Goal: Check status: Check status

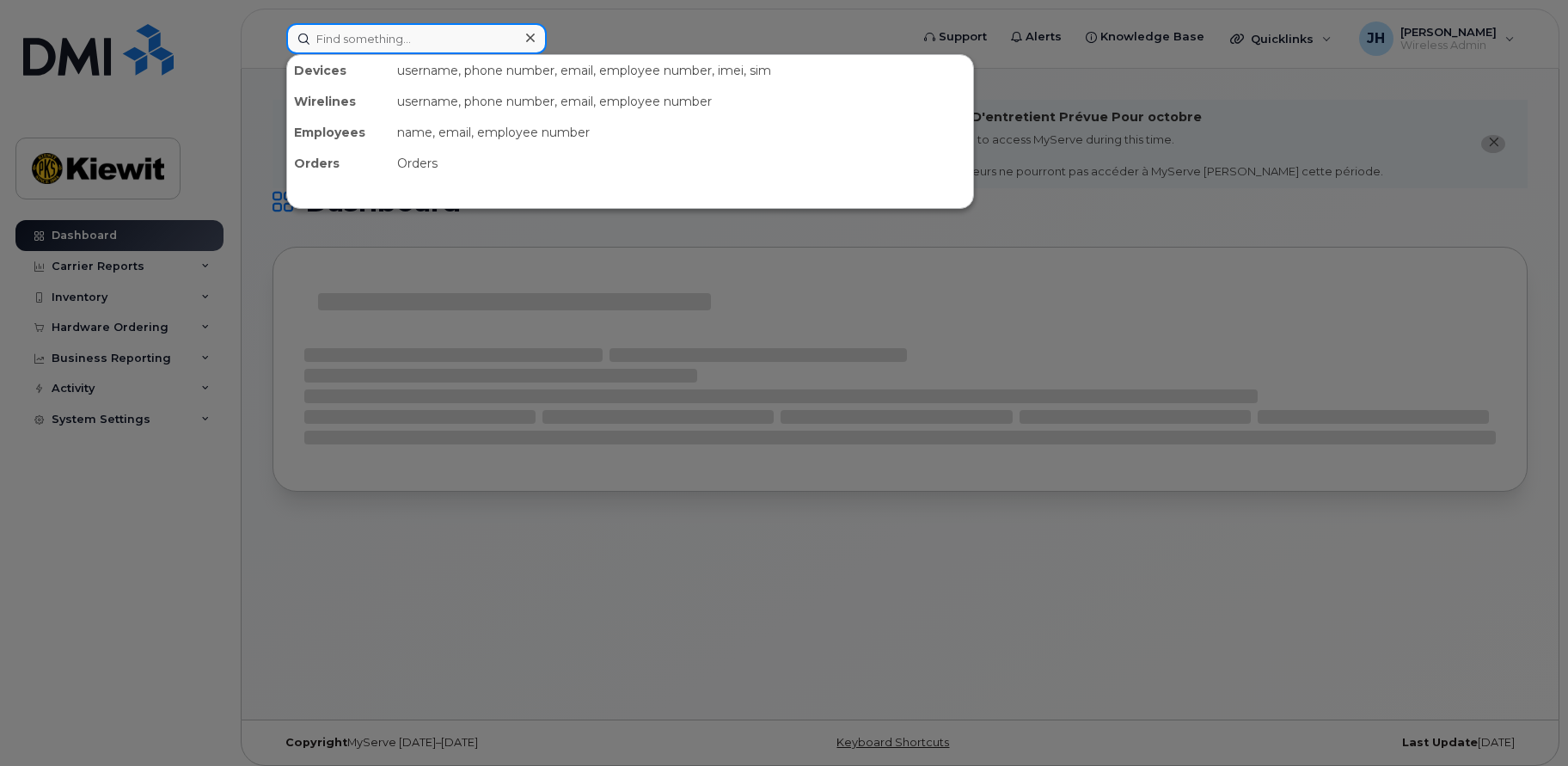
click at [335, 31] on input at bounding box center [417, 38] width 261 height 31
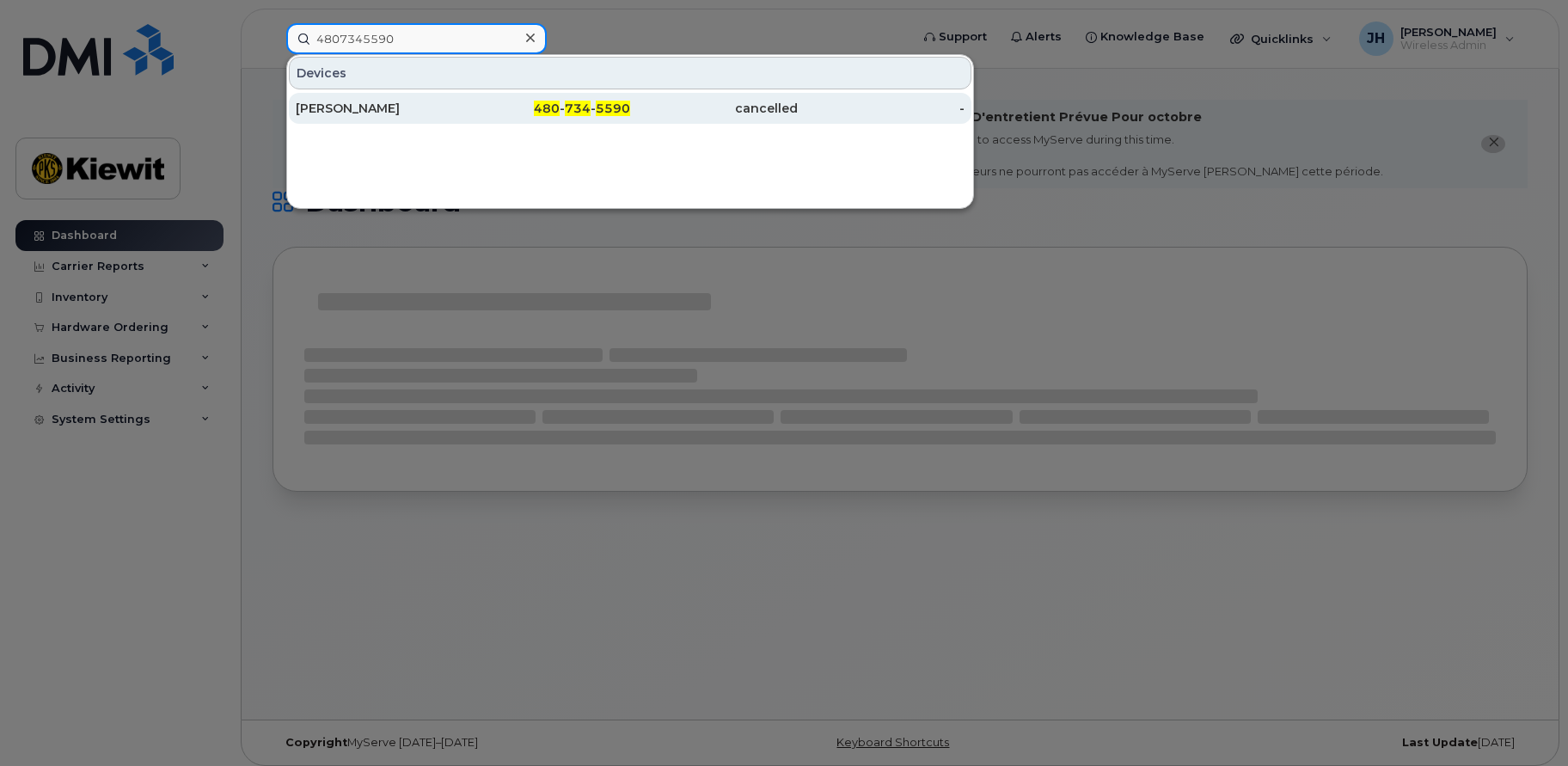
type input "4807345590"
click at [354, 106] on div "[PERSON_NAME]" at bounding box center [379, 108] width 168 height 17
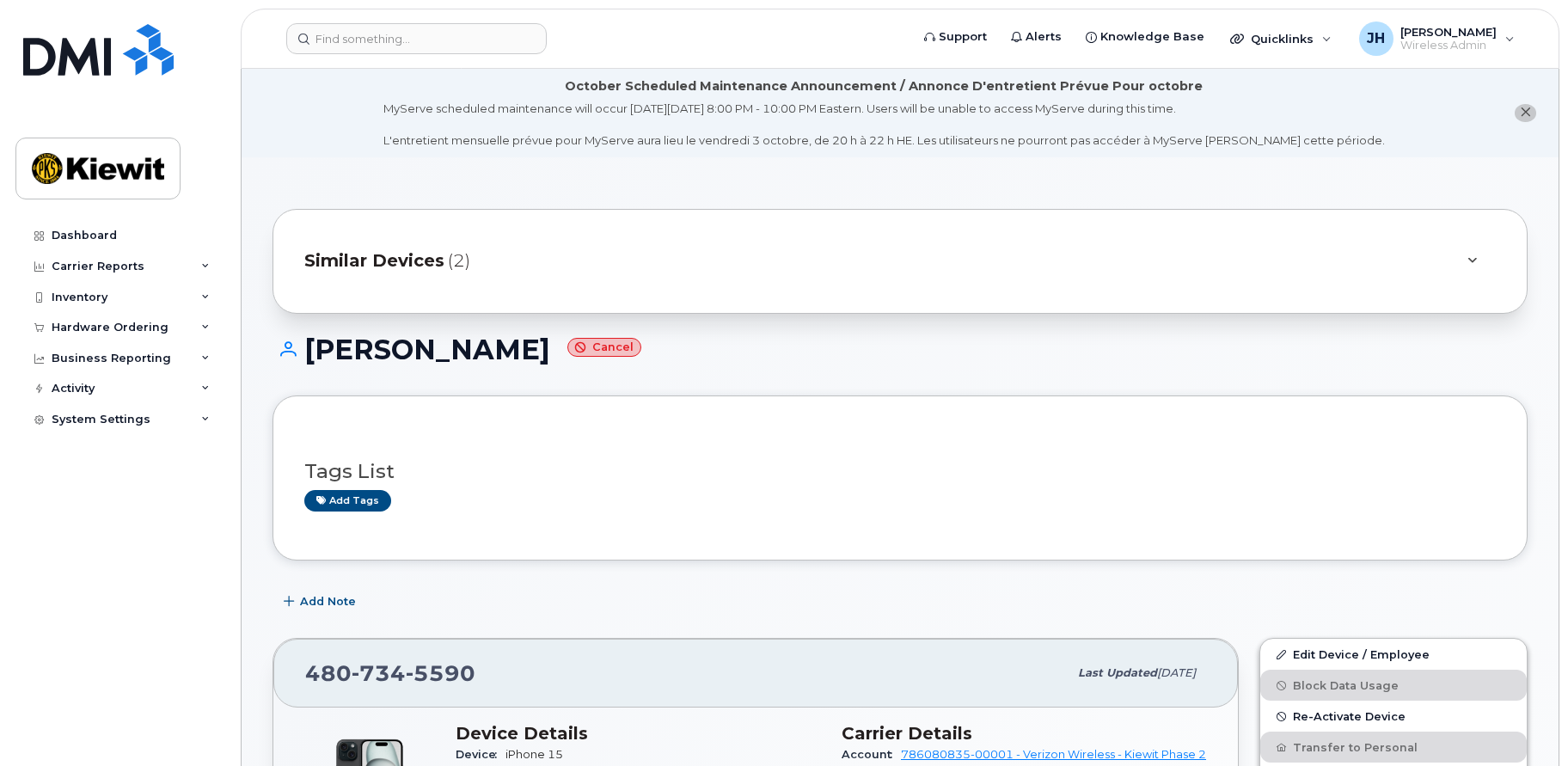
click at [419, 261] on span "Similar Devices" at bounding box center [374, 260] width 140 height 25
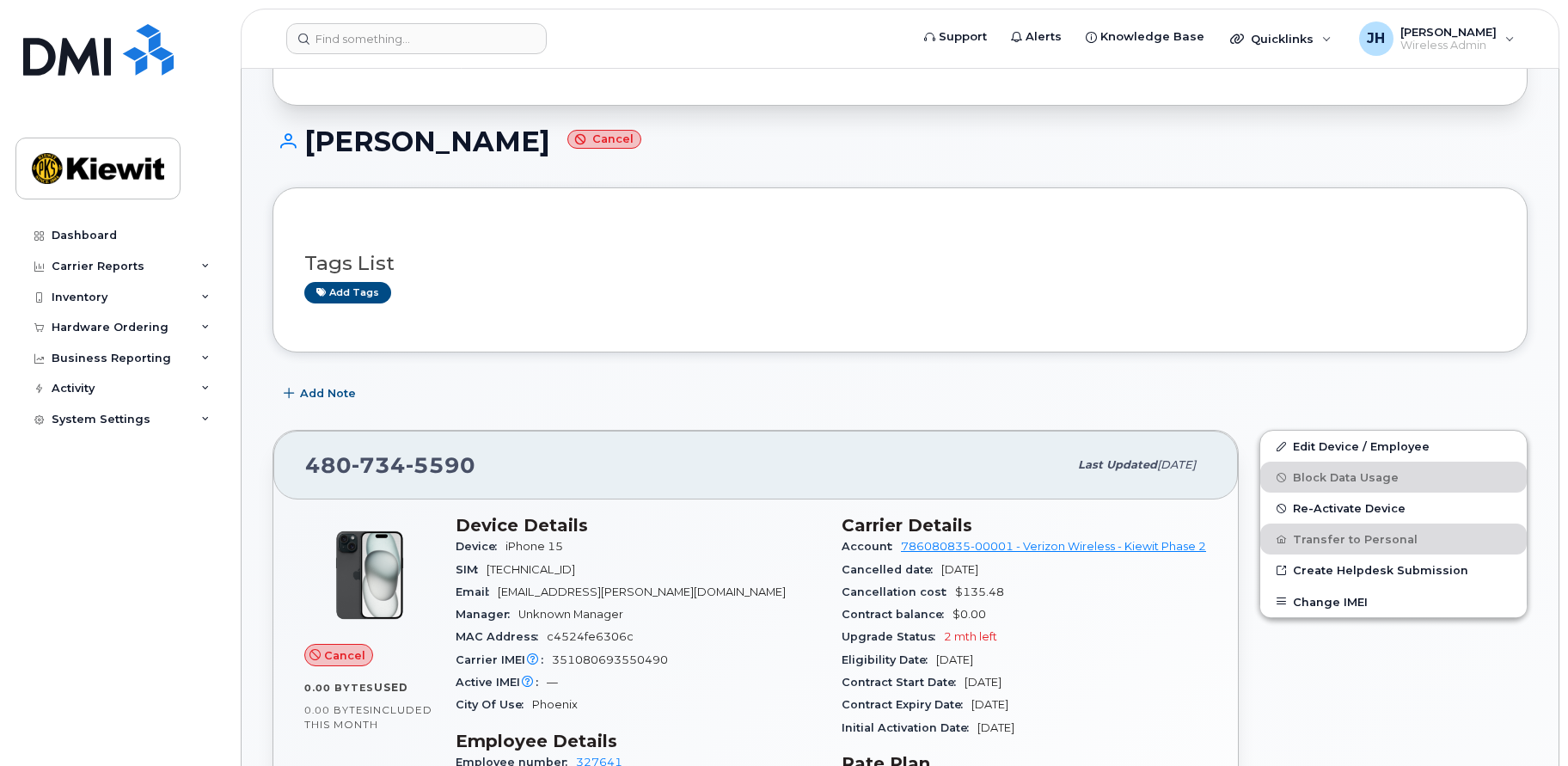
scroll to position [86, 0]
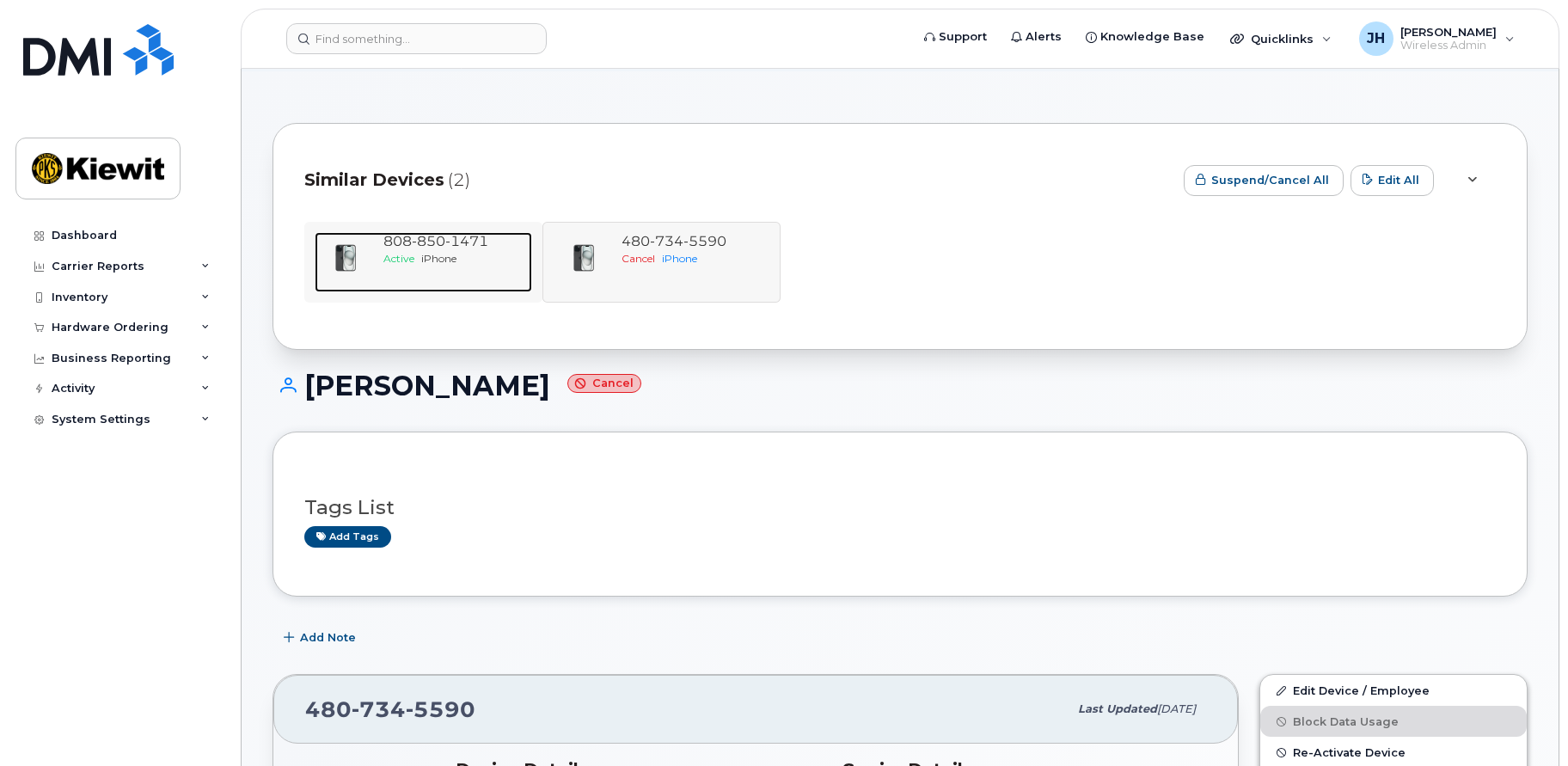
click at [421, 242] on span "850" at bounding box center [429, 241] width 34 height 16
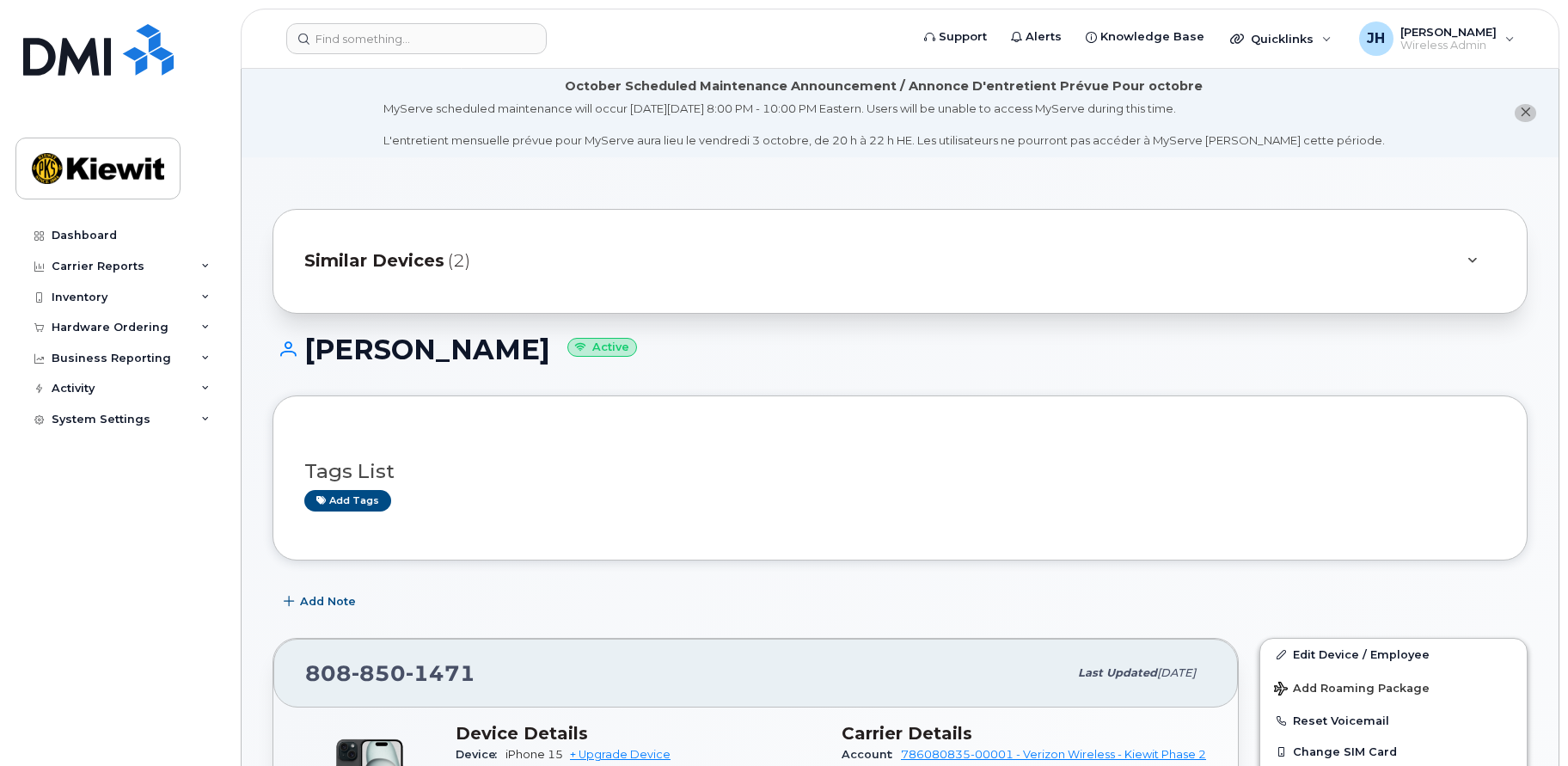
click at [415, 249] on span "Similar Devices" at bounding box center [374, 260] width 140 height 25
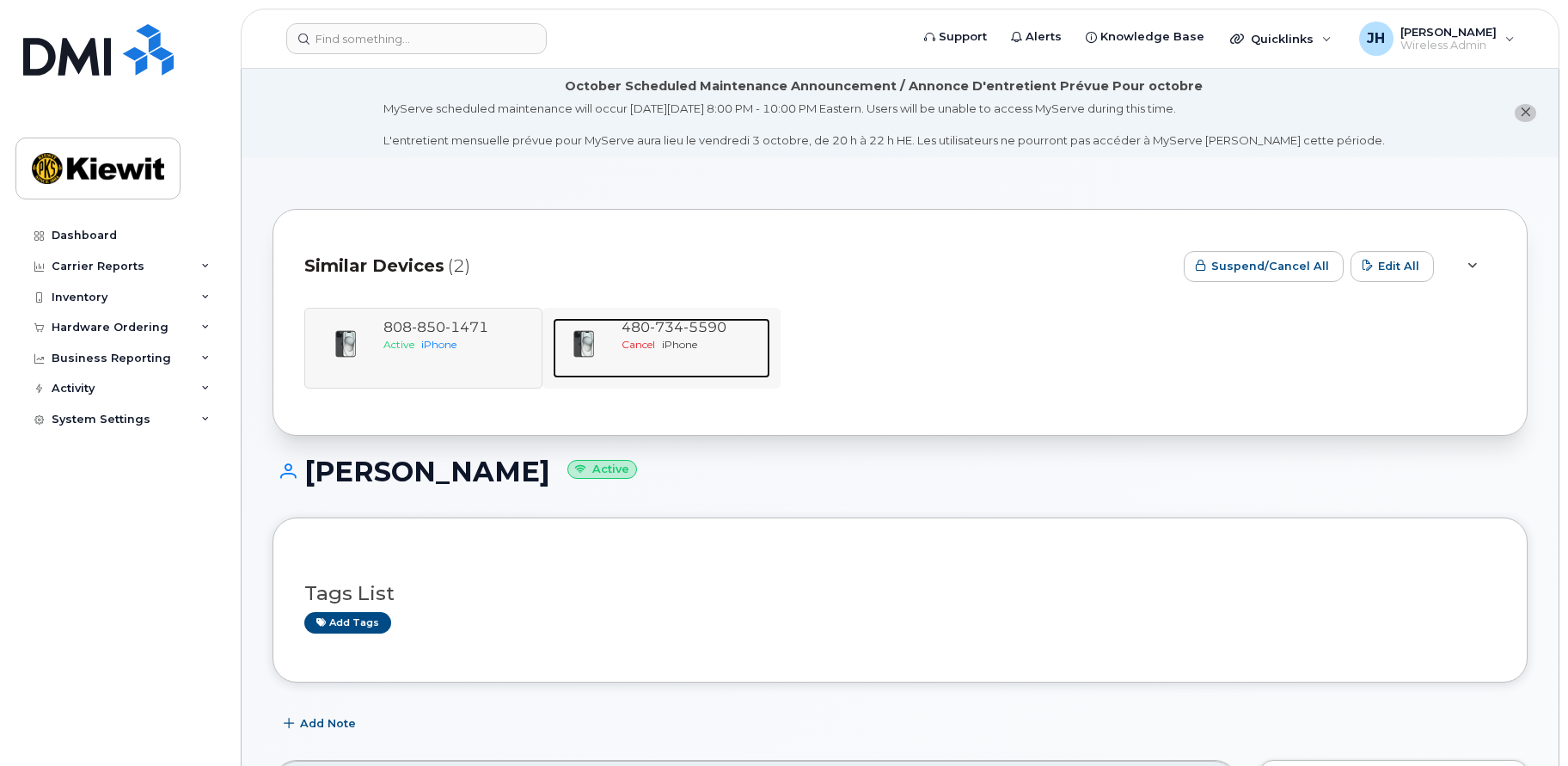
click at [660, 327] on span "734" at bounding box center [667, 326] width 34 height 16
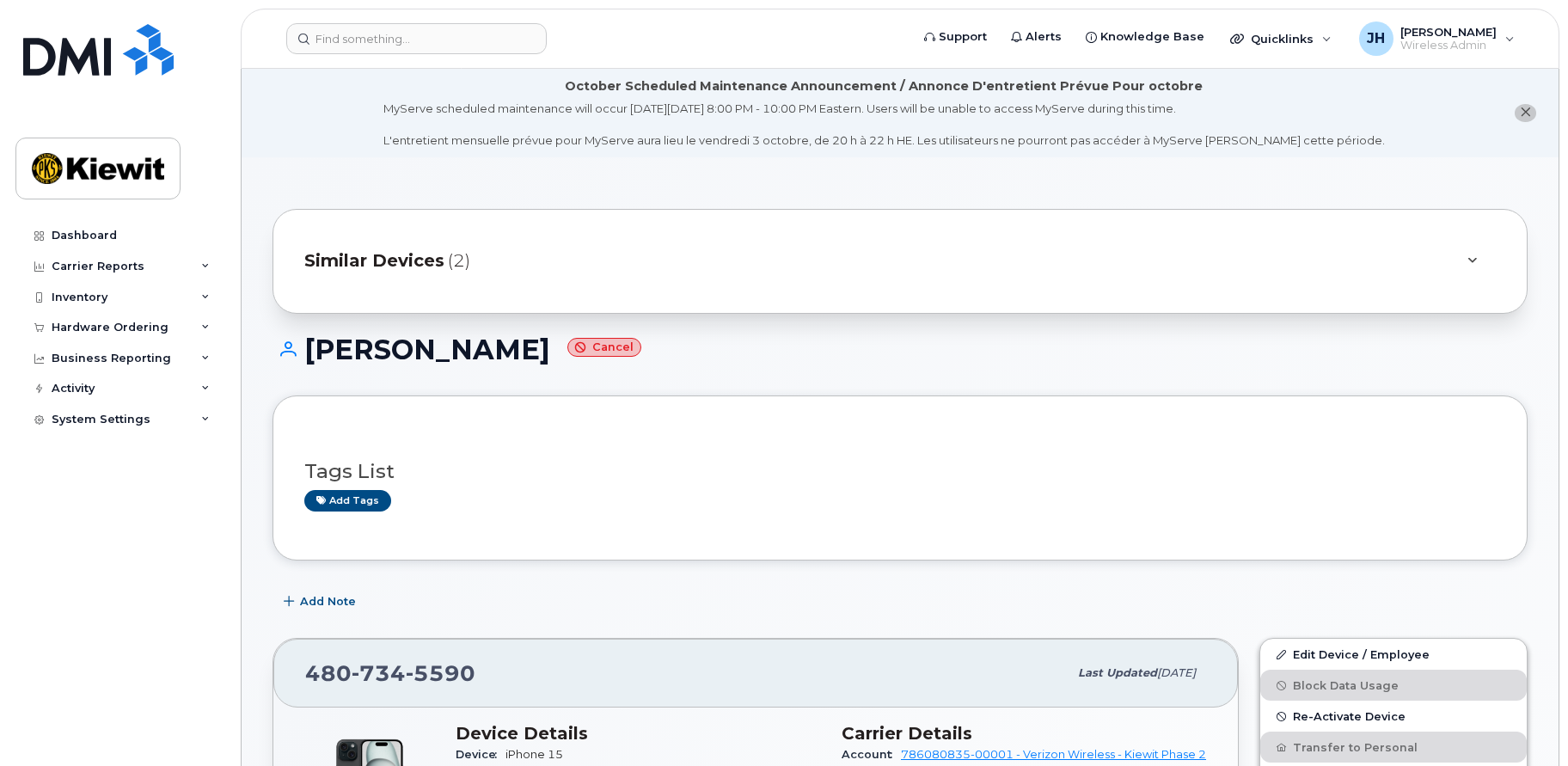
click at [374, 254] on span "Similar Devices" at bounding box center [374, 260] width 140 height 25
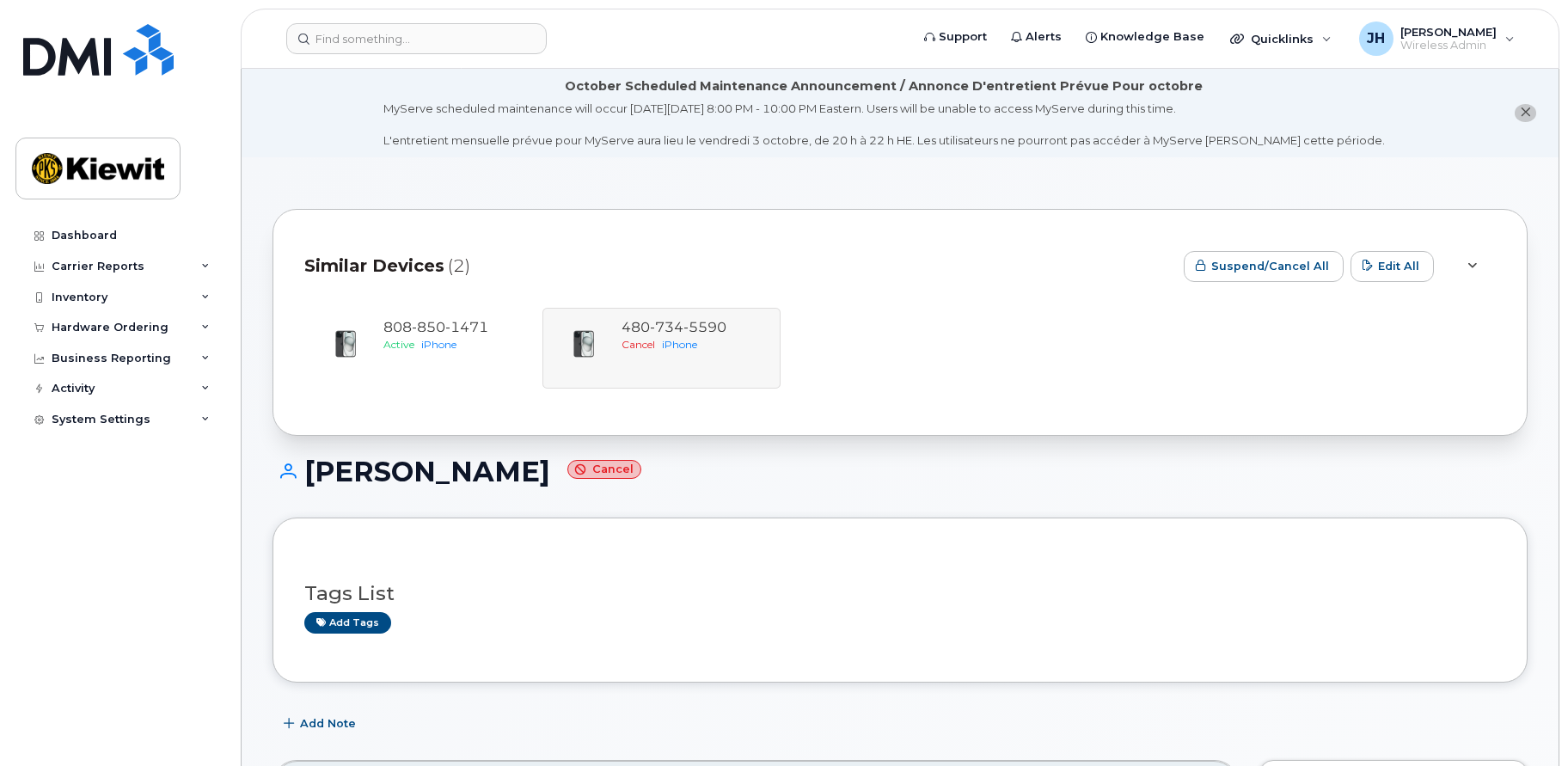
click at [696, 324] on div "[PHONE_NUMBER] Active iPhone [PHONE_NUMBER] Cancel iPhone" at bounding box center [900, 347] width 1192 height 80
click at [654, 326] on div "[PHONE_NUMBER] Active iPhone [PHONE_NUMBER] Cancel iPhone" at bounding box center [900, 347] width 1192 height 80
click at [570, 331] on div "[PHONE_NUMBER] Active iPhone [PHONE_NUMBER] Cancel iPhone" at bounding box center [900, 347] width 1192 height 80
click at [581, 346] on div "[PHONE_NUMBER] Active iPhone [PHONE_NUMBER] Cancel iPhone" at bounding box center [900, 347] width 1192 height 80
click at [629, 360] on div "[PHONE_NUMBER] Active iPhone [PHONE_NUMBER] Cancel iPhone" at bounding box center [900, 347] width 1192 height 80
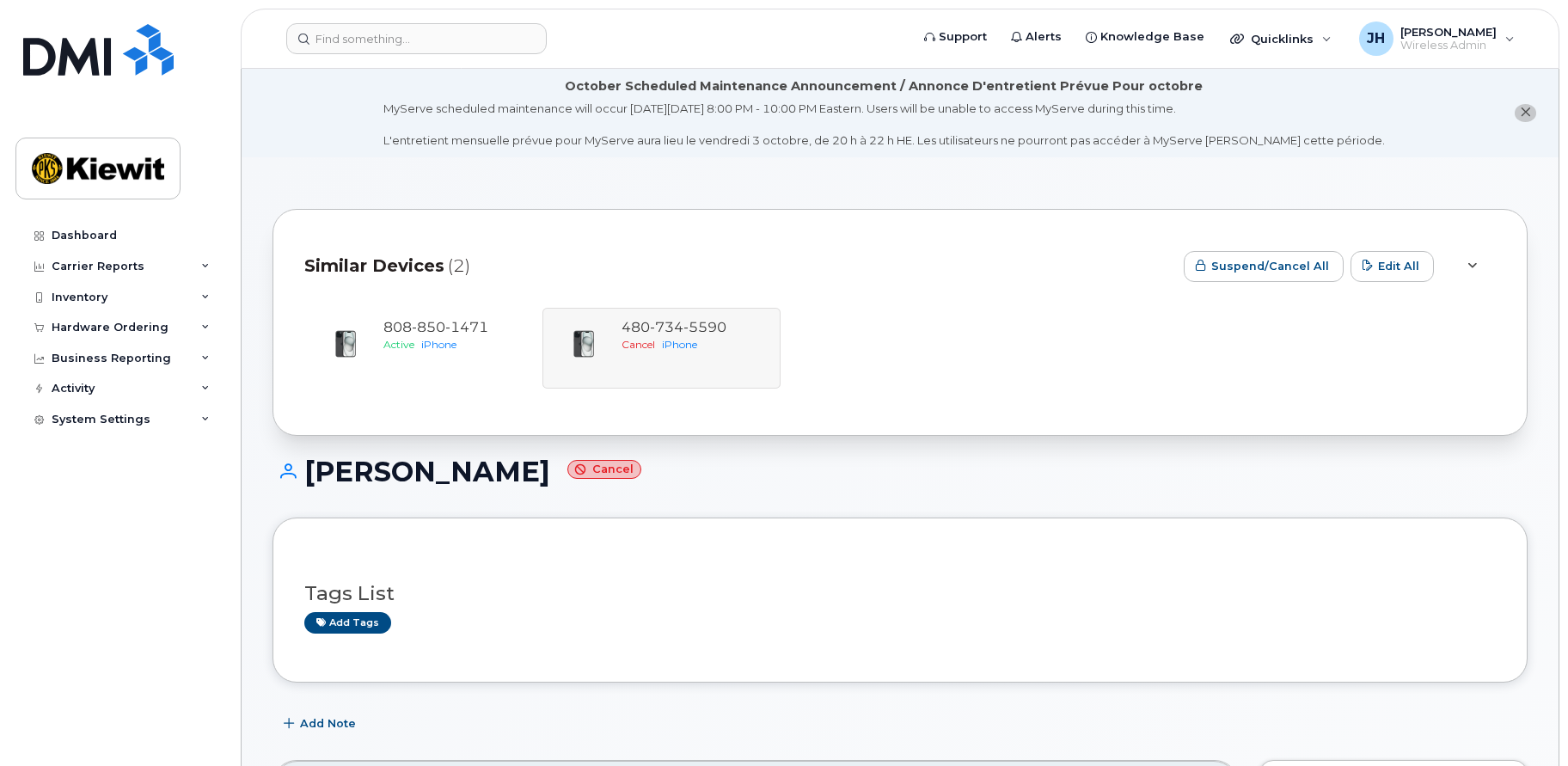
click at [727, 345] on div "[PHONE_NUMBER] Active iPhone [PHONE_NUMBER] Cancel iPhone" at bounding box center [900, 347] width 1192 height 80
click at [426, 313] on div "[PHONE_NUMBER] Active iPhone" at bounding box center [424, 347] width 238 height 80
click at [408, 350] on span "Active" at bounding box center [398, 344] width 31 height 13
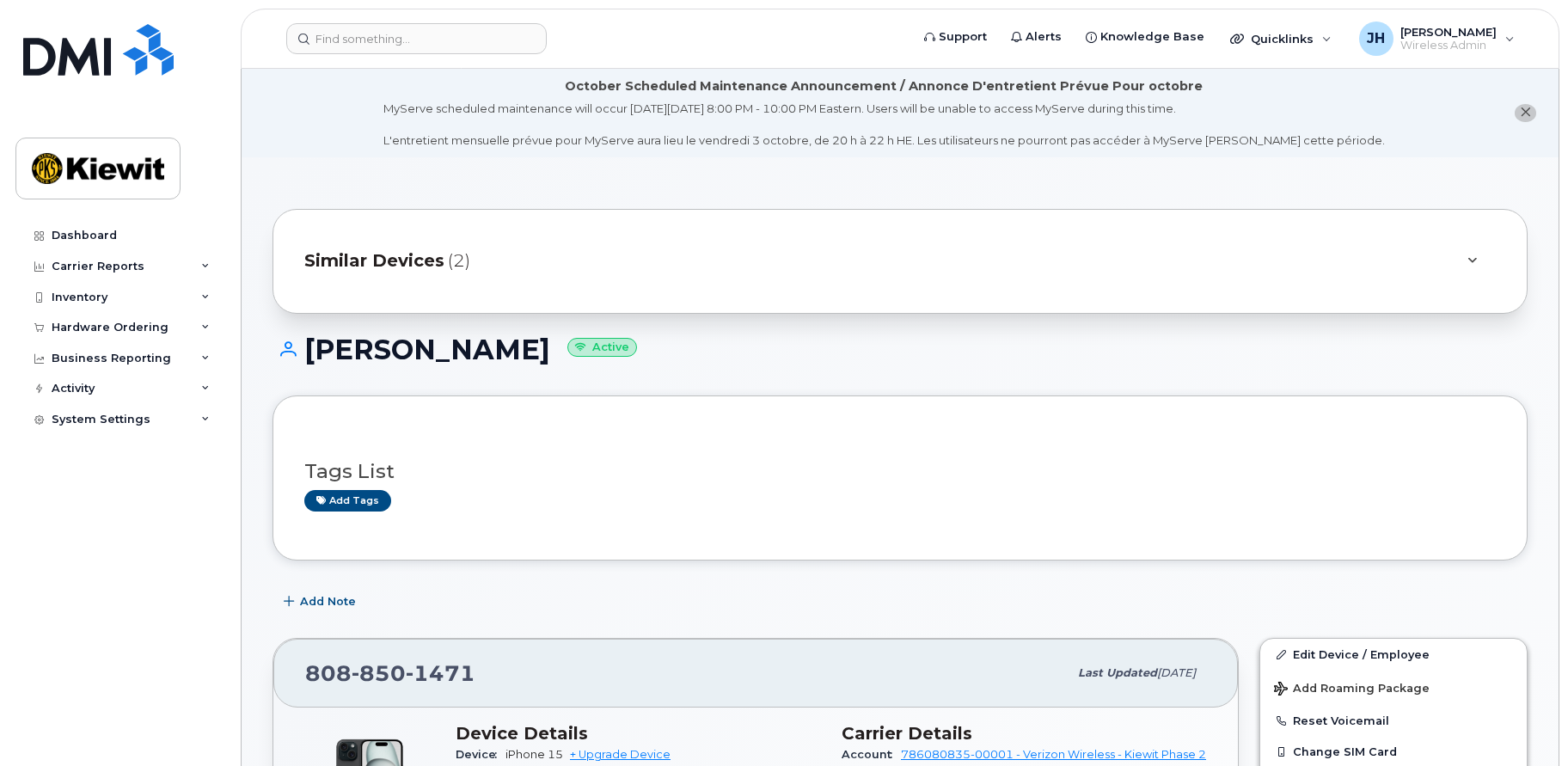
click at [451, 261] on span "(2)" at bounding box center [458, 260] width 23 height 25
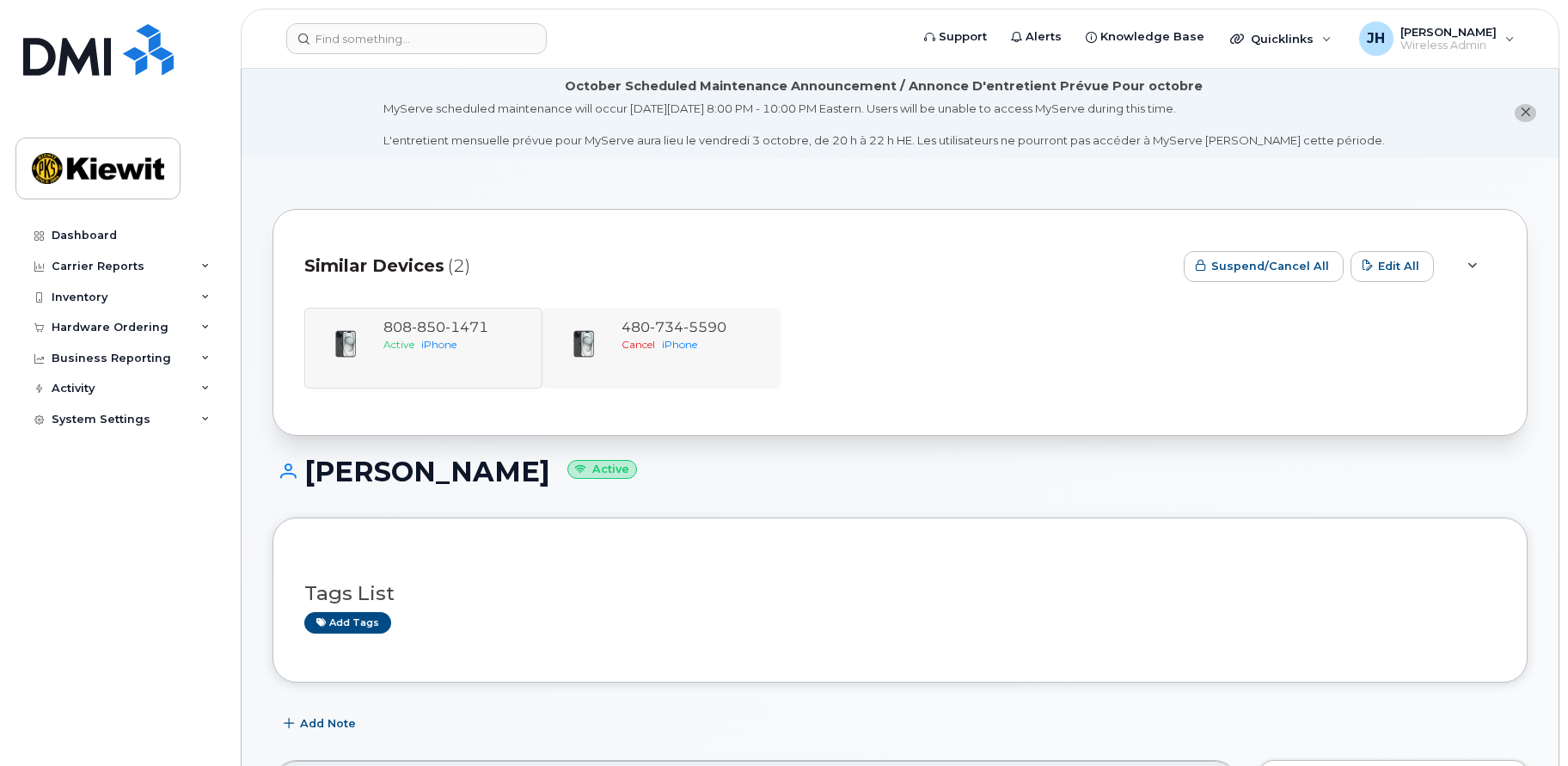
click at [621, 315] on div "480 734 5590 Cancel iPhone" at bounding box center [662, 347] width 238 height 80
click at [627, 325] on span "480 734 5590" at bounding box center [674, 326] width 105 height 16
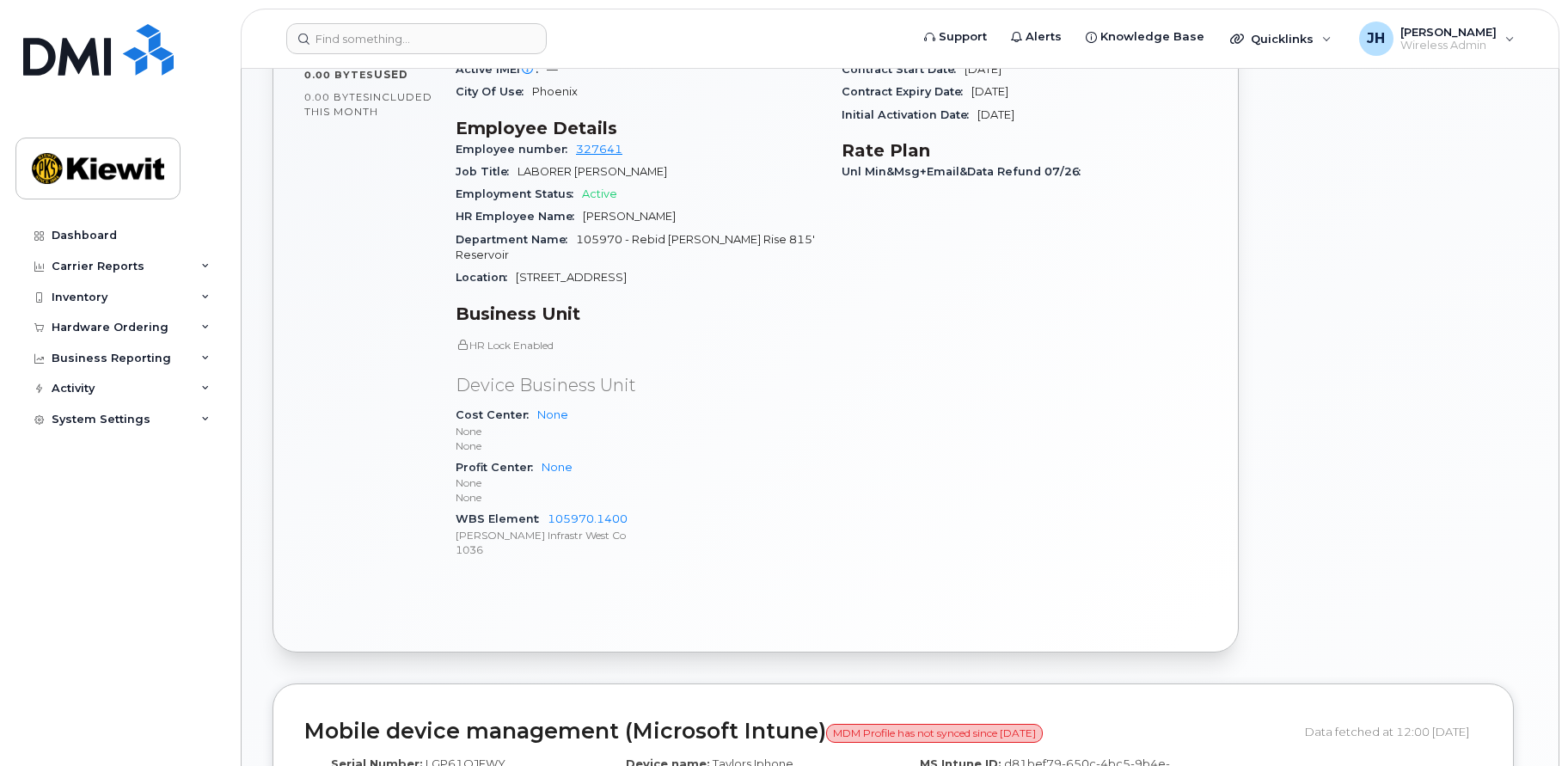
scroll to position [523, 0]
